Goal: Task Accomplishment & Management: Manage account settings

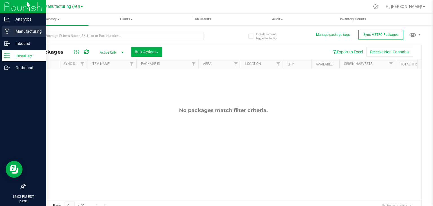
click at [7, 27] on div "Manufacturing" at bounding box center [24, 31] width 45 height 11
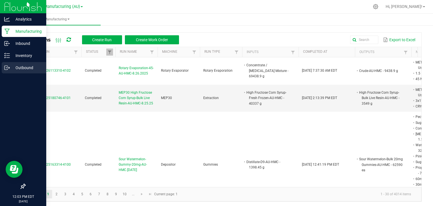
click at [6, 67] on icon at bounding box center [7, 68] width 6 height 6
click at [9, 58] on line at bounding box center [7, 58] width 3 height 0
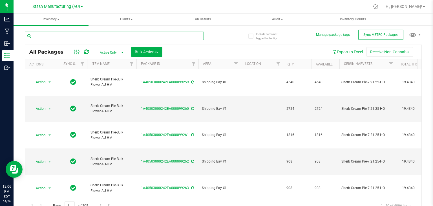
click at [65, 37] on input "text" at bounding box center [114, 36] width 179 height 8
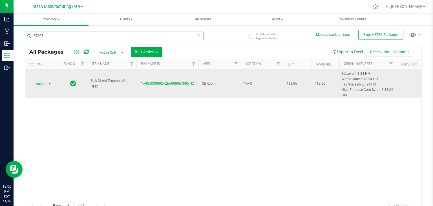
type input "67806"
click at [51, 84] on span "select" at bounding box center [49, 84] width 5 height 5
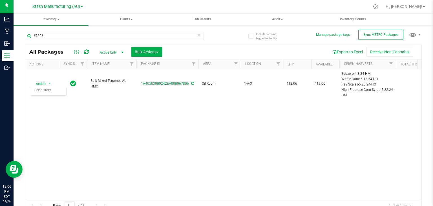
click at [131, 126] on div "Action Action Adjust qty Create package Edit attributes Global inventory Locate…" at bounding box center [223, 134] width 397 height 130
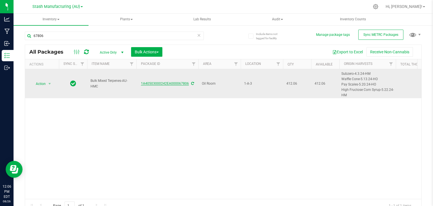
click at [170, 84] on link "1A40503000242EA000067806" at bounding box center [165, 84] width 48 height 4
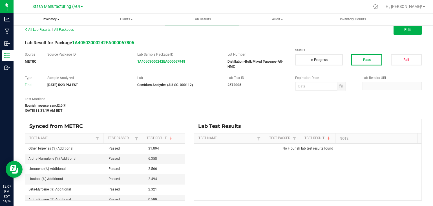
click at [52, 21] on span "Inventory" at bounding box center [51, 20] width 75 height 12
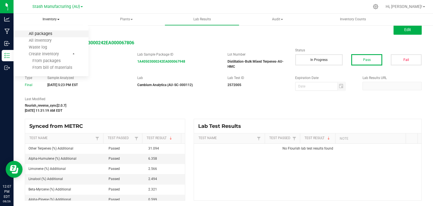
click at [43, 32] on span "All packages" at bounding box center [40, 33] width 39 height 5
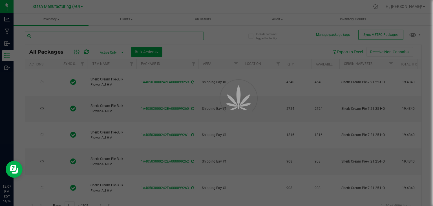
click at [69, 37] on input "text" at bounding box center [114, 36] width 179 height 8
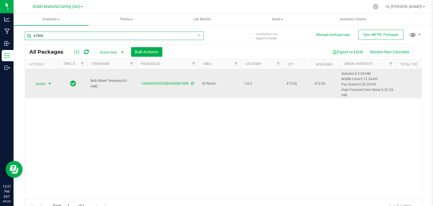
type input "67806"
click at [49, 84] on span "select" at bounding box center [49, 84] width 5 height 5
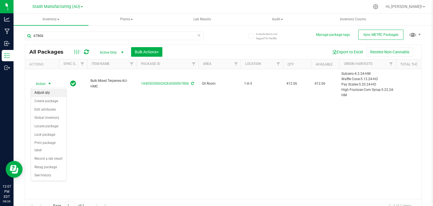
click at [42, 91] on li "Adjust qty" at bounding box center [48, 93] width 35 height 8
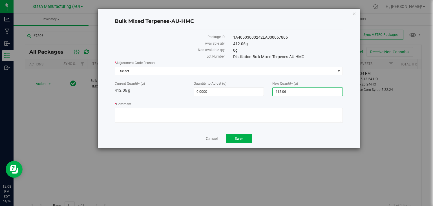
click at [298, 91] on span "412.0600 412.06" at bounding box center [308, 91] width 71 height 8
type input "4"
type input "0"
type input "-412.0600"
type input "0.0000"
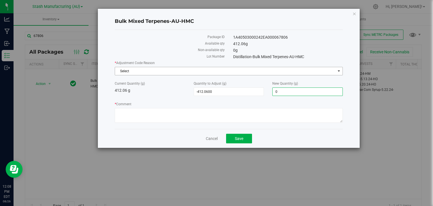
click at [298, 71] on span "Select" at bounding box center [225, 71] width 221 height 8
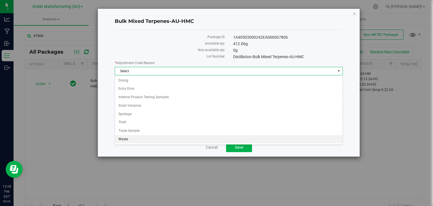
click at [137, 140] on li "Waste" at bounding box center [229, 139] width 228 height 8
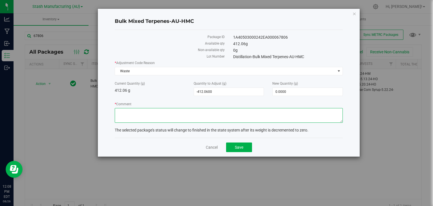
click at [144, 113] on textarea "* Comment" at bounding box center [229, 115] width 228 height 15
type textarea "Product destroyed and wasted out."
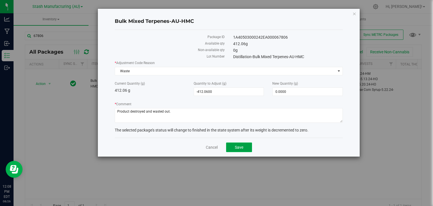
click at [240, 146] on span "Save" at bounding box center [239, 147] width 8 height 5
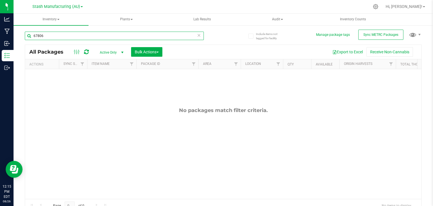
click at [106, 36] on input "67806" at bounding box center [114, 36] width 179 height 8
type input "6"
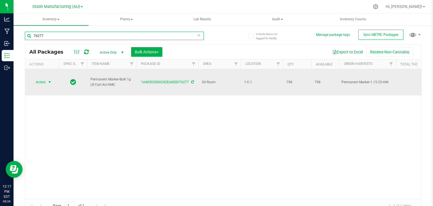
type input "76277"
click at [48, 80] on span "select" at bounding box center [49, 82] width 5 height 5
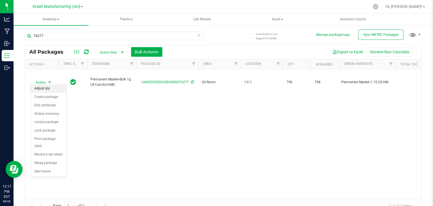
click at [45, 89] on li "Adjust qty" at bounding box center [48, 88] width 35 height 8
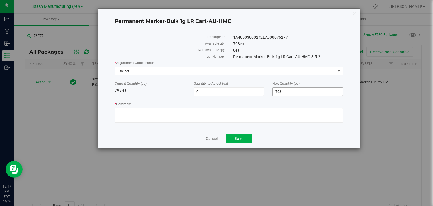
click at [295, 91] on span "798 798" at bounding box center [308, 91] width 71 height 8
type input "7"
type input "306"
type input "-492"
type input "306"
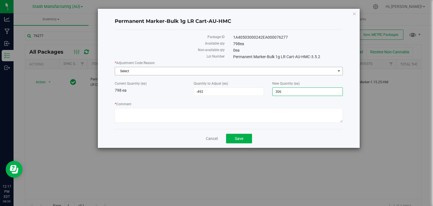
click at [234, 70] on span "Select" at bounding box center [225, 71] width 221 height 8
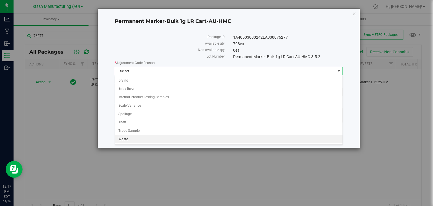
click at [138, 139] on li "Waste" at bounding box center [229, 139] width 228 height 8
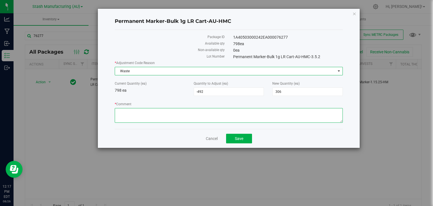
click at [175, 111] on textarea "* Comment" at bounding box center [229, 115] width 228 height 15
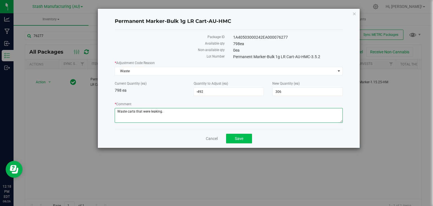
type textarea "Waste carts that were leaking."
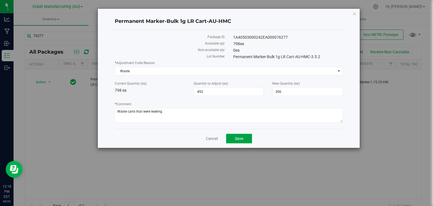
click at [238, 138] on span "Save" at bounding box center [239, 138] width 8 height 5
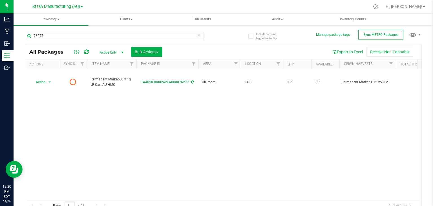
click at [86, 51] on icon at bounding box center [86, 52] width 5 height 6
click at [197, 36] on icon at bounding box center [199, 35] width 4 height 7
